Goal: Find specific page/section: Find specific page/section

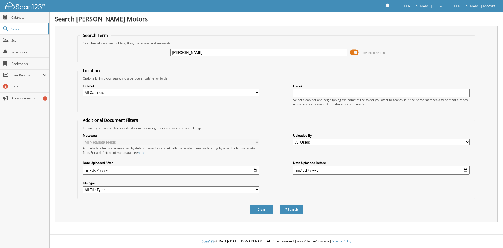
type input "[PERSON_NAME]"
click at [280, 204] on button "Search" at bounding box center [292, 209] width 24 height 10
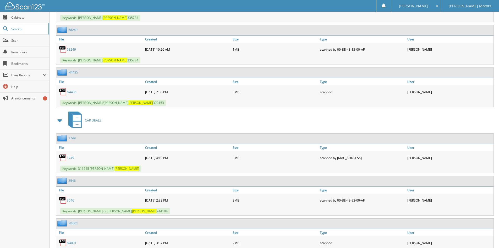
scroll to position [437, 0]
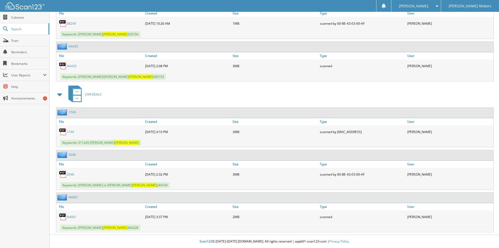
click at [72, 175] on link "3546" at bounding box center [70, 174] width 7 height 4
click at [70, 215] on link "N4001" at bounding box center [72, 216] width 10 height 4
click at [71, 66] on link "N4435" at bounding box center [72, 66] width 10 height 4
